Goal: Task Accomplishment & Management: Use online tool/utility

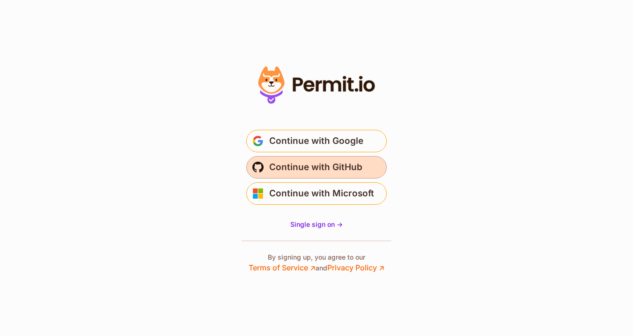
click at [284, 174] on span "Continue with GitHub" at bounding box center [315, 167] width 93 height 15
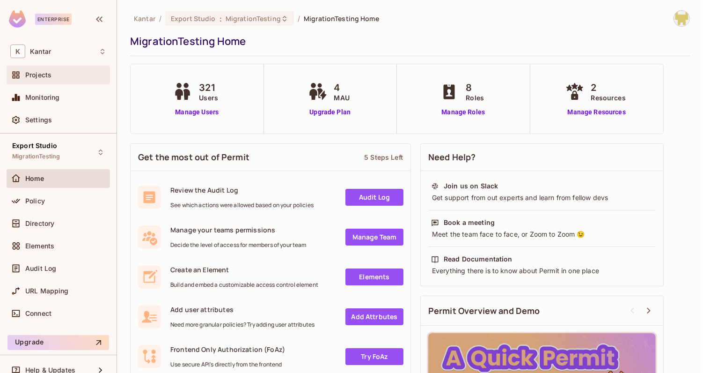
click at [58, 81] on div "Projects" at bounding box center [58, 75] width 103 height 19
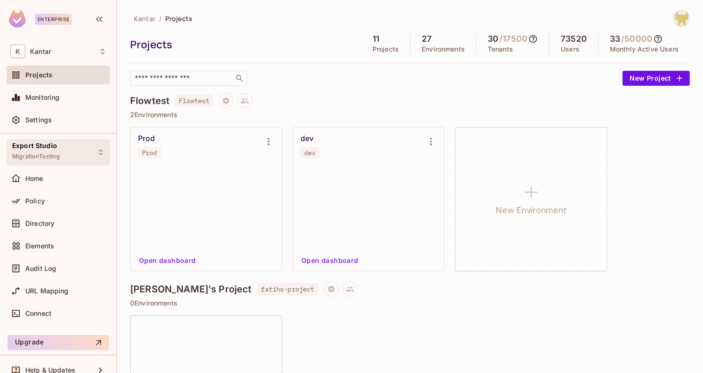
click at [64, 155] on div "Export Studio MigrationTesting" at bounding box center [58, 152] width 103 height 26
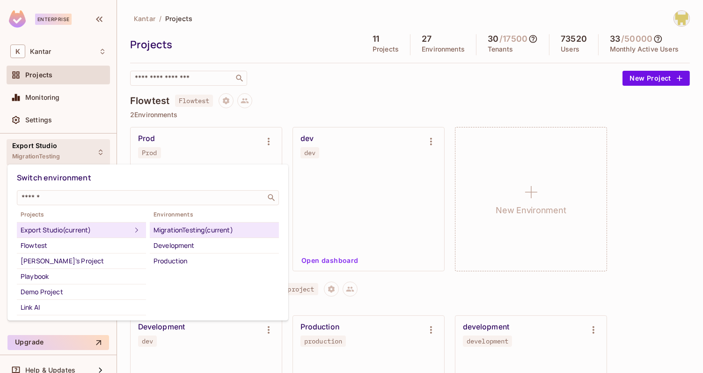
click at [267, 45] on div at bounding box center [351, 186] width 703 height 373
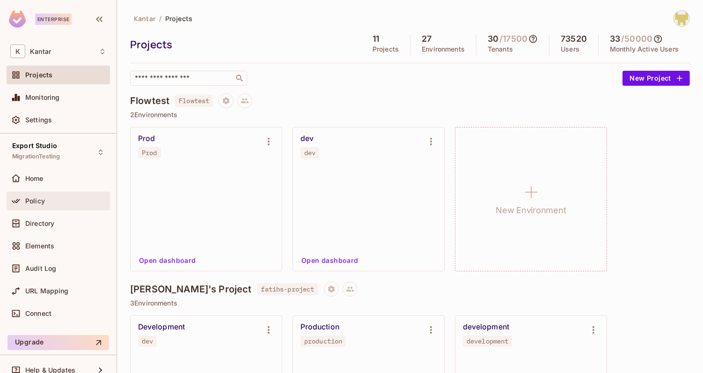
click at [63, 203] on div "Policy" at bounding box center [65, 200] width 81 height 7
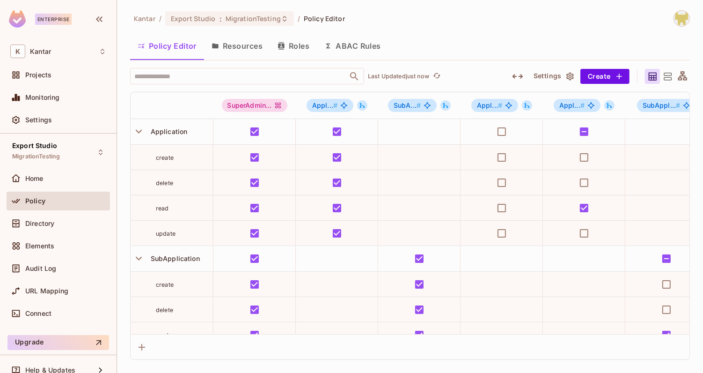
click at [522, 76] on icon "button" at bounding box center [517, 76] width 11 height 5
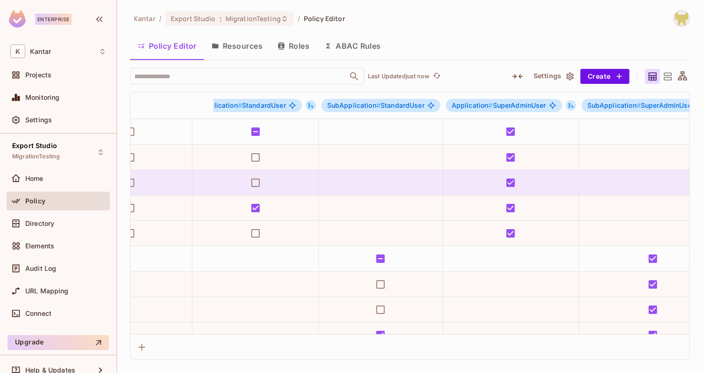
scroll to position [0, 614]
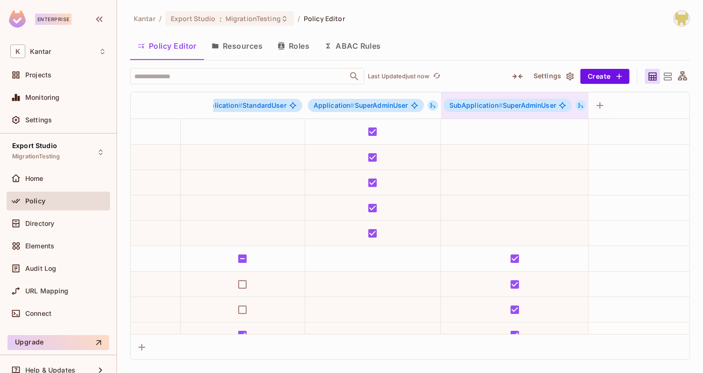
click at [578, 104] on icon at bounding box center [581, 105] width 7 height 7
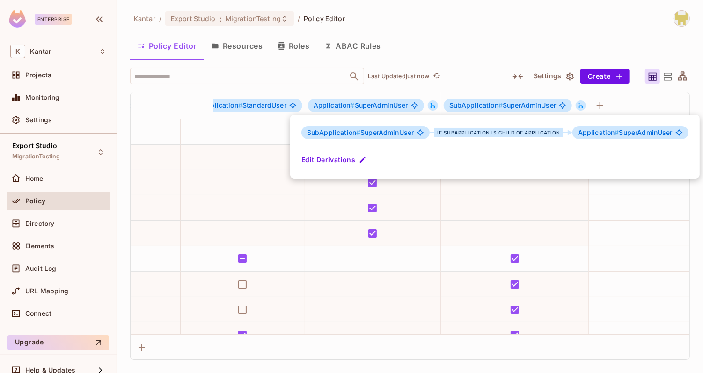
click at [540, 25] on div at bounding box center [351, 186] width 703 height 373
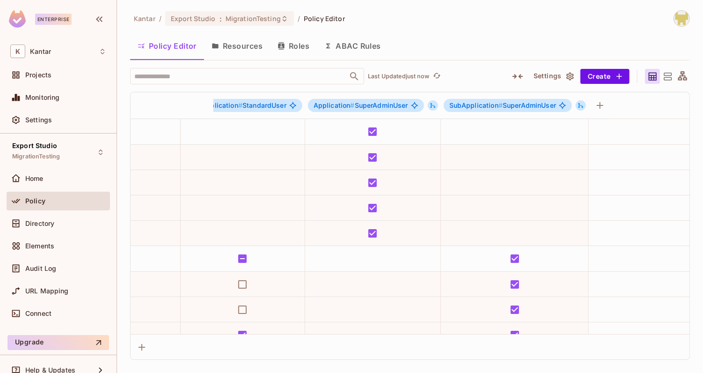
click at [467, 24] on div "Kantar / Export Studio : MigrationTesting / Policy Editor" at bounding box center [410, 18] width 560 height 16
